Goal: Obtain resource: Download file/media

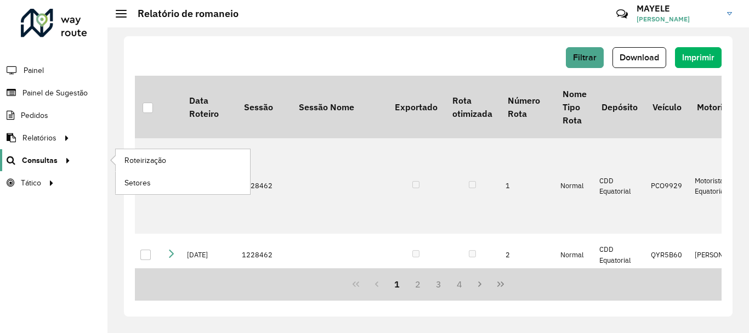
scroll to position [878, 0]
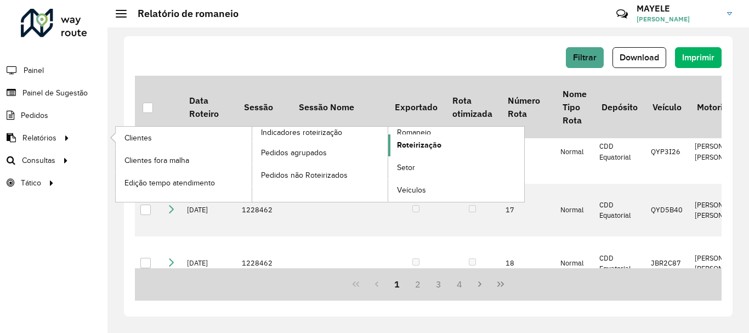
click at [446, 146] on link "Roteirização" at bounding box center [456, 145] width 136 height 22
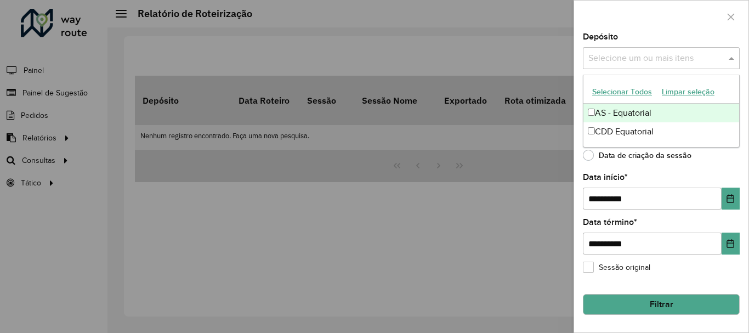
click at [644, 48] on div "Selecione um ou mais itens" at bounding box center [661, 58] width 157 height 22
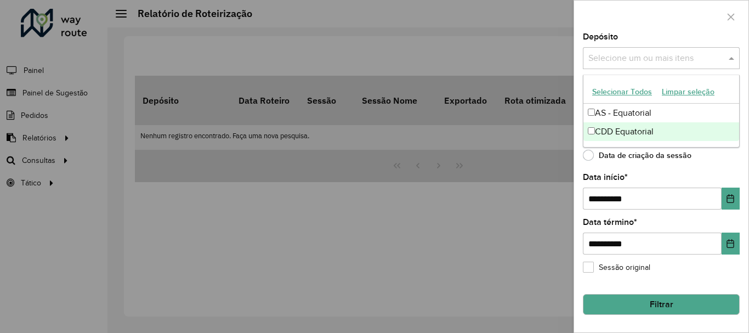
click at [619, 126] on div "CDD Equatorial" at bounding box center [662, 131] width 156 height 19
click at [676, 307] on button "Filtrar" at bounding box center [661, 304] width 157 height 21
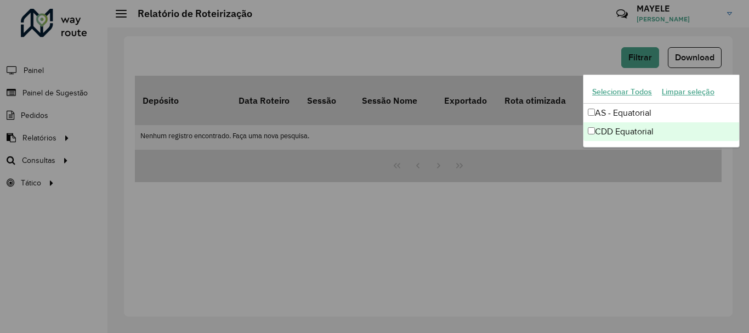
click at [0, 0] on div "Aguarde..." at bounding box center [0, 0] width 0 height 0
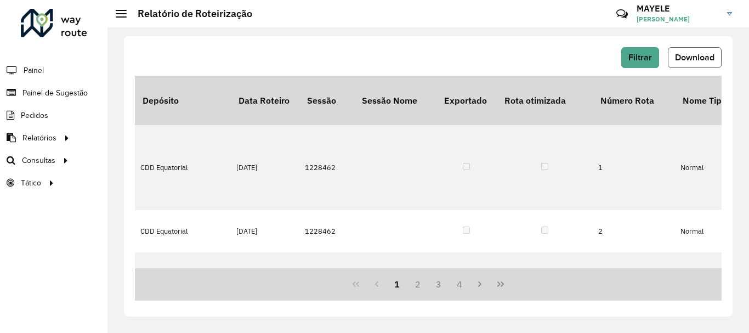
click at [708, 60] on span "Download" at bounding box center [694, 57] width 39 height 9
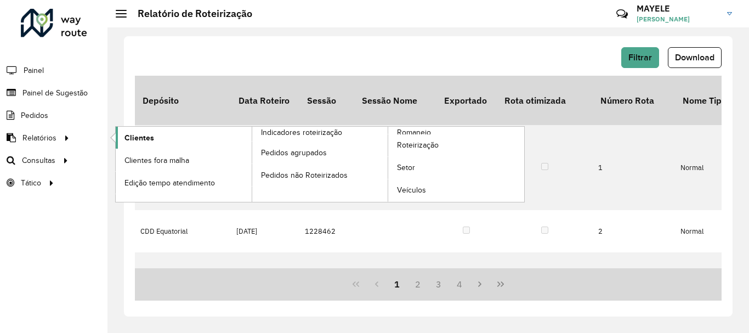
click at [137, 148] on link "Clientes" at bounding box center [184, 138] width 136 height 22
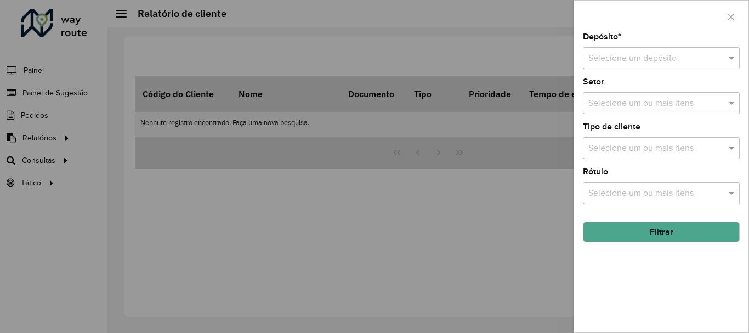
click at [710, 65] on div "Selecione um depósito" at bounding box center [661, 58] width 157 height 22
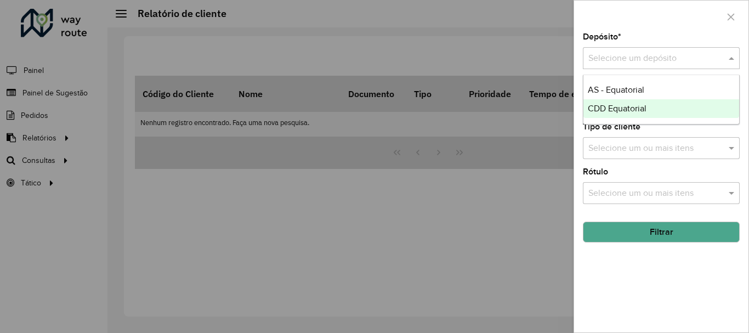
click at [635, 117] on div "CDD Equatorial" at bounding box center [662, 108] width 156 height 19
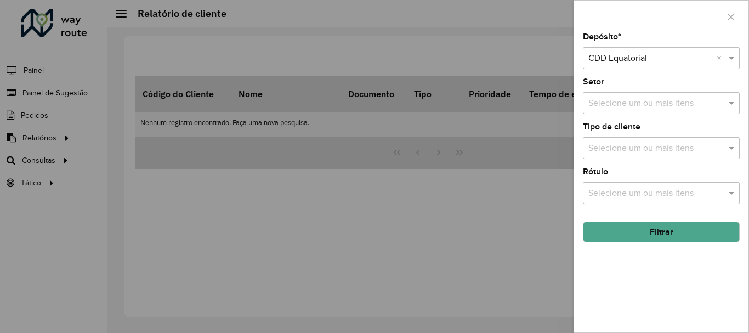
click at [649, 233] on hb-app "Aguarde... Pop-up bloqueado! Seu navegador bloqueou automáticamente a abertura …" at bounding box center [374, 166] width 749 height 333
click at [649, 233] on button "Filtrar" at bounding box center [661, 232] width 157 height 21
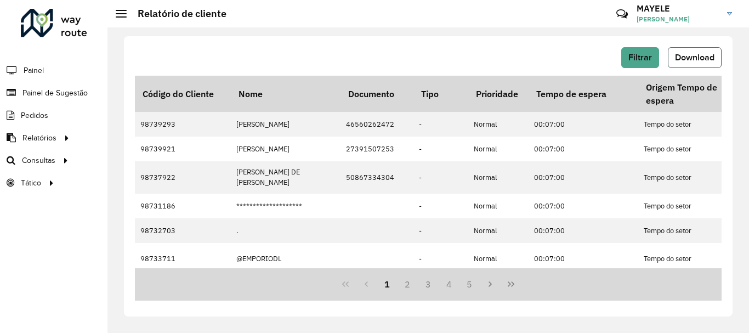
click at [708, 60] on span "Download" at bounding box center [694, 57] width 39 height 9
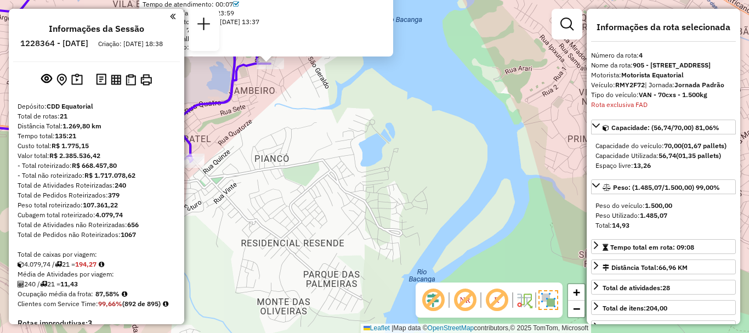
select select "**********"
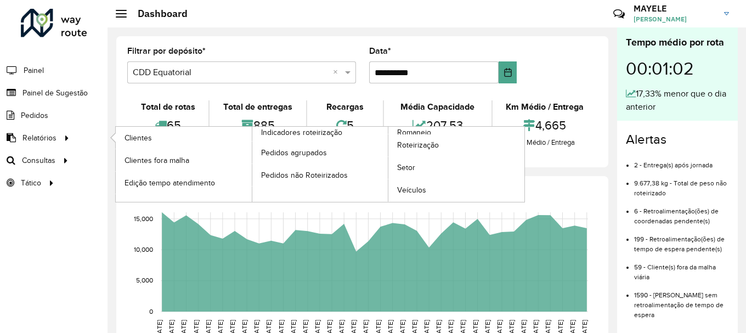
click at [148, 149] on li "Clientes" at bounding box center [183, 138] width 137 height 22
click at [149, 139] on span "Clientes" at bounding box center [140, 138] width 30 height 12
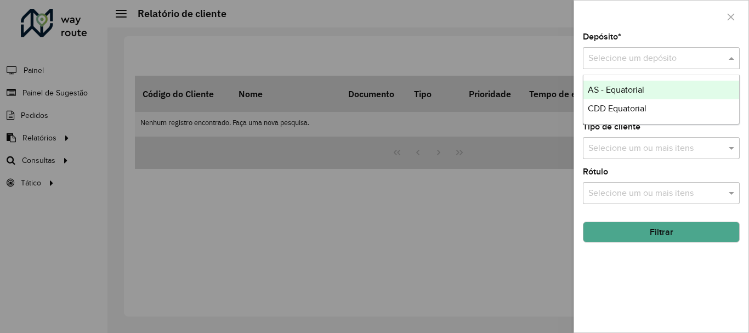
click at [642, 56] on input "text" at bounding box center [651, 58] width 124 height 13
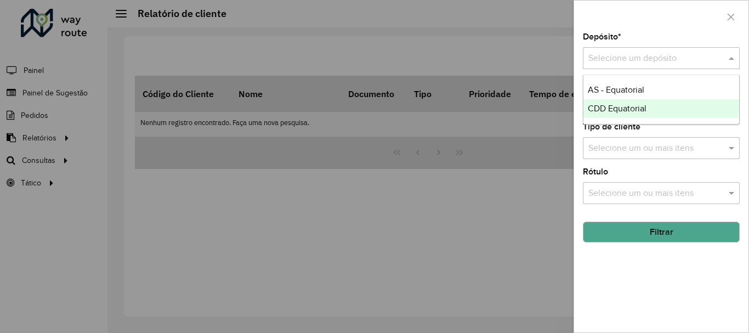
click at [617, 104] on div "CDD Equatorial" at bounding box center [662, 108] width 156 height 19
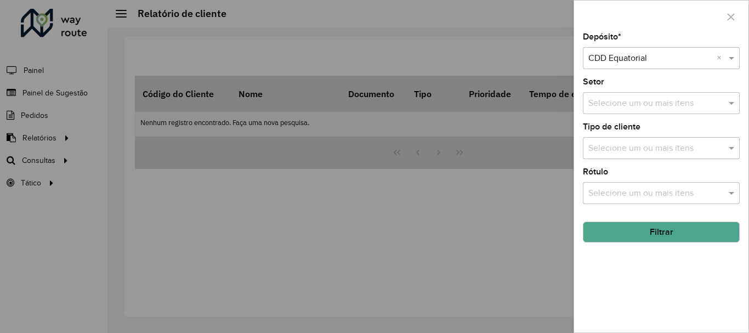
click at [632, 227] on button "Filtrar" at bounding box center [661, 232] width 157 height 21
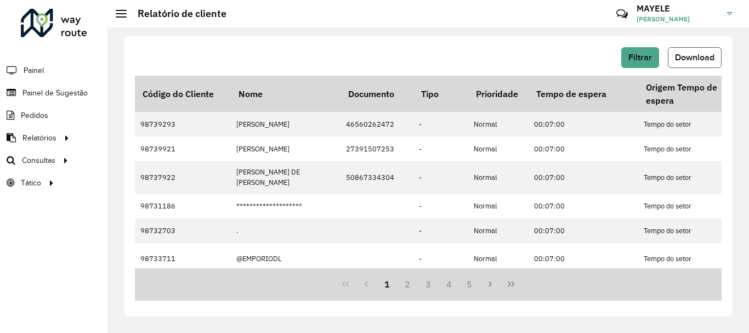
click at [697, 52] on button "Download" at bounding box center [695, 57] width 54 height 21
